Goal: Contribute content

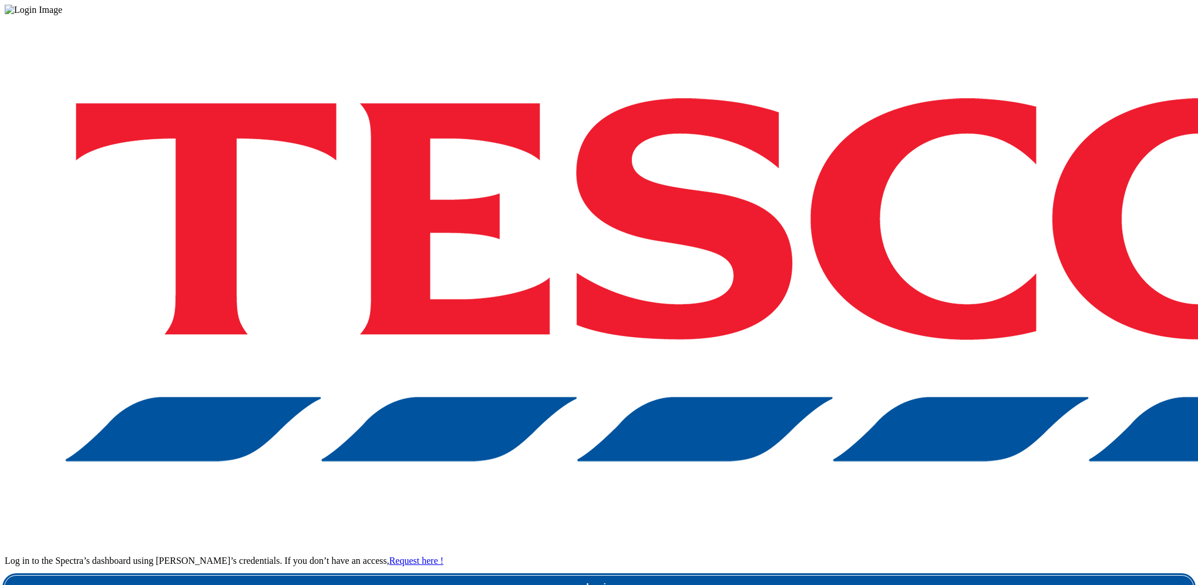
click at [844, 576] on link "Login" at bounding box center [599, 587] width 1189 height 23
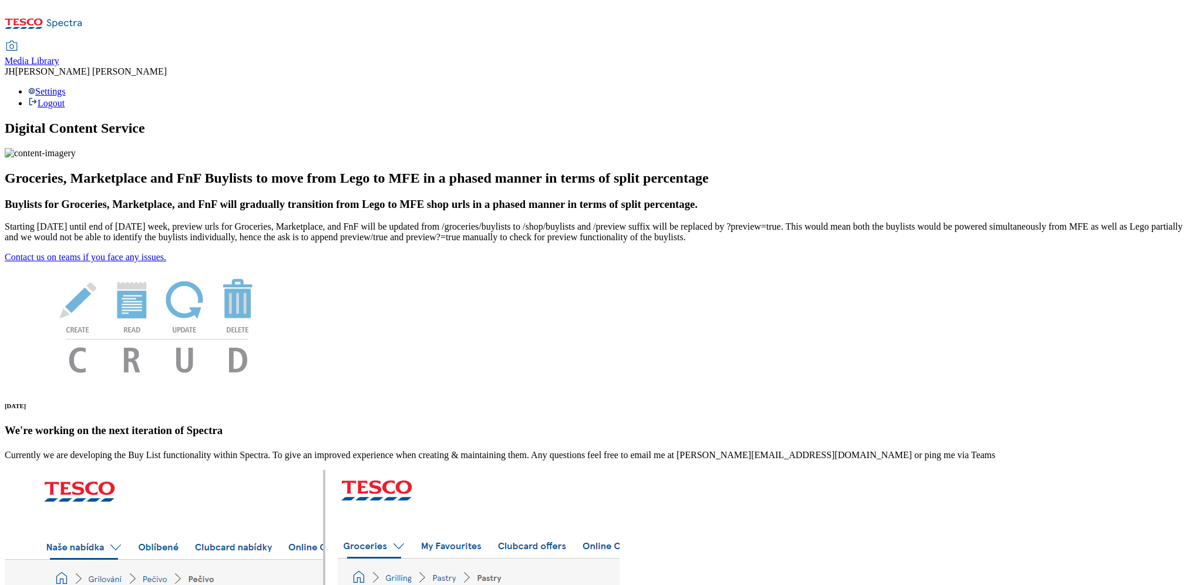
click at [59, 56] on span "Media Library" at bounding box center [32, 61] width 55 height 10
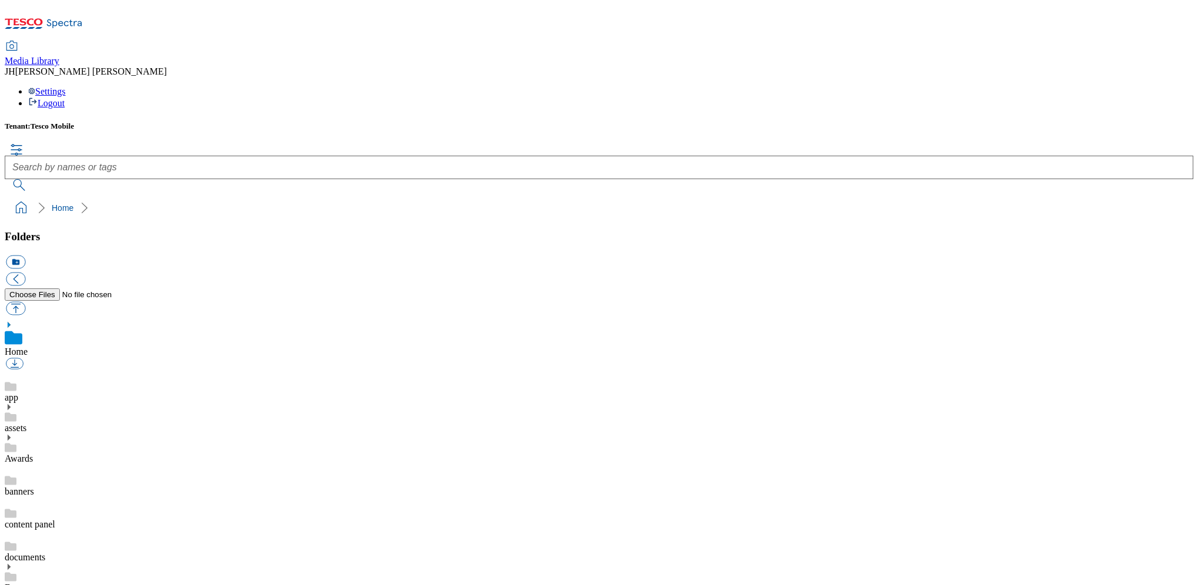
scroll to position [2, 0]
click at [25, 301] on button "button" at bounding box center [15, 308] width 19 height 14
type input "C:\fakepath\HONOR Magic V5 Black BACK.png"
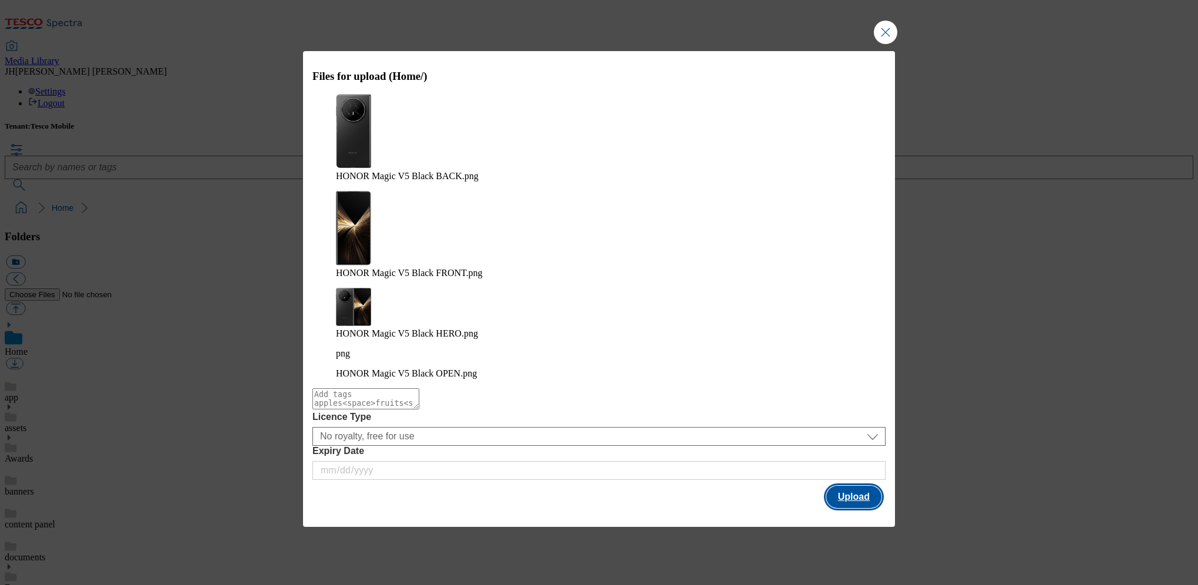
click at [860, 486] on button "Upload" at bounding box center [854, 497] width 55 height 22
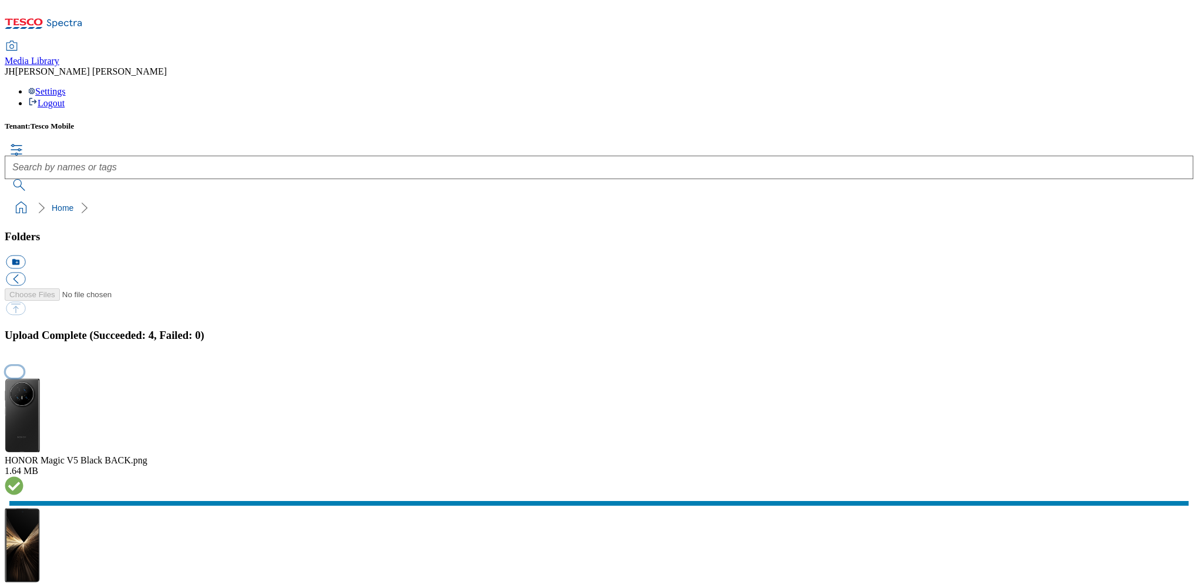
click at [23, 367] on button "button" at bounding box center [15, 372] width 18 height 11
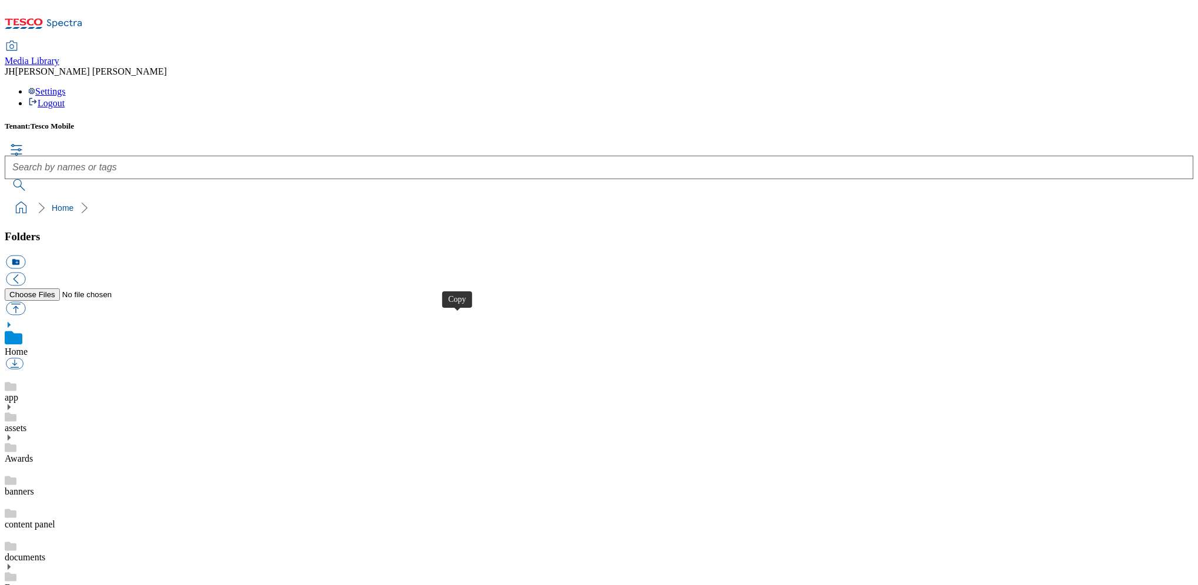
click at [25, 301] on button "button" at bounding box center [15, 308] width 19 height 14
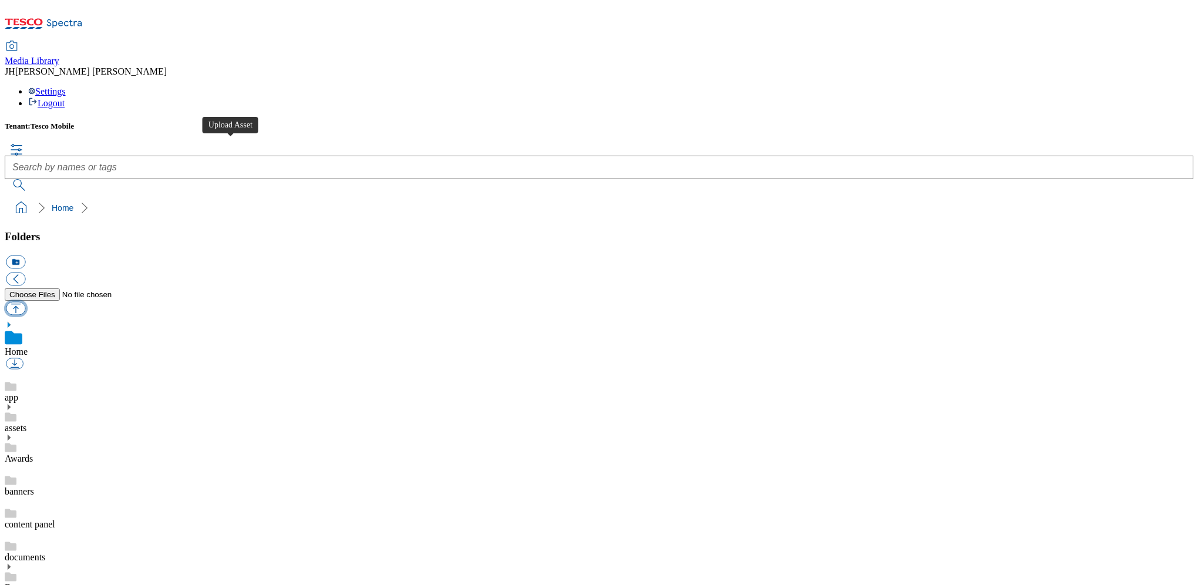
type input "C:\fakepath\HONOR Magic V5 Dawn Gold BACK.png"
